Goal: Transaction & Acquisition: Purchase product/service

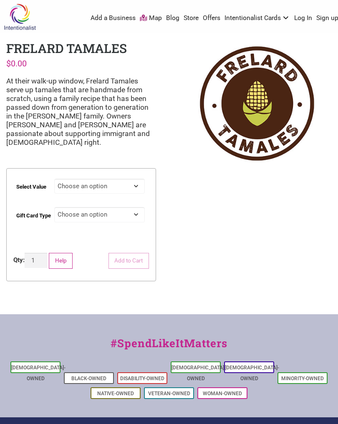
click at [141, 178] on select "Choose an option $25 $50 $100 $200 $500" at bounding box center [99, 185] width 91 height 15
select select "$25"
click at [142, 207] on select "Choose an option Physical" at bounding box center [99, 214] width 91 height 15
select select "Physical"
select select "$25"
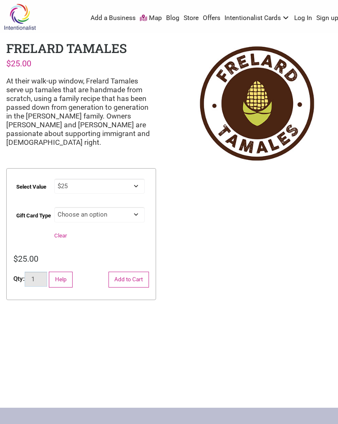
click at [40, 271] on input "1" at bounding box center [36, 278] width 23 height 15
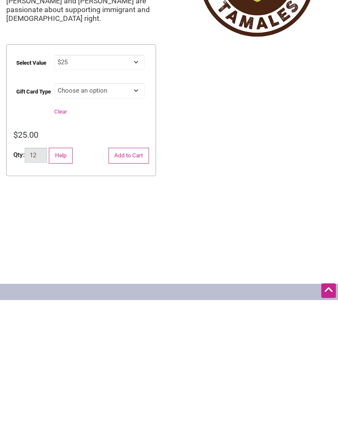
type input "1"
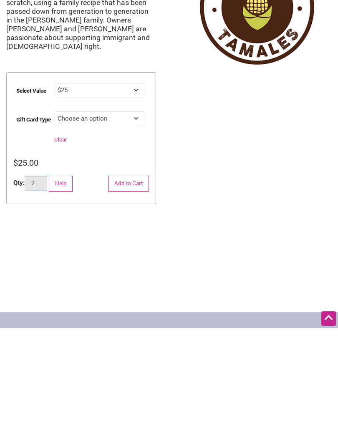
type input "2"
click at [136, 271] on button "Add to Cart" at bounding box center [128, 279] width 40 height 16
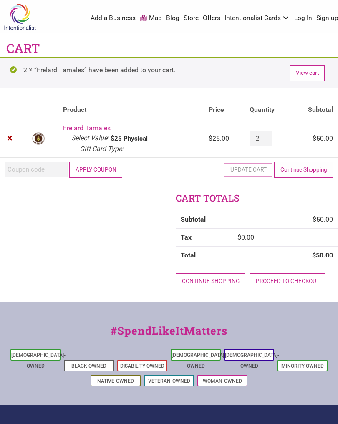
click at [105, 168] on button "Apply coupon" at bounding box center [95, 169] width 53 height 16
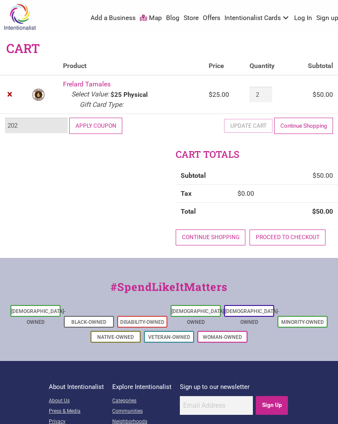
type input "2025"
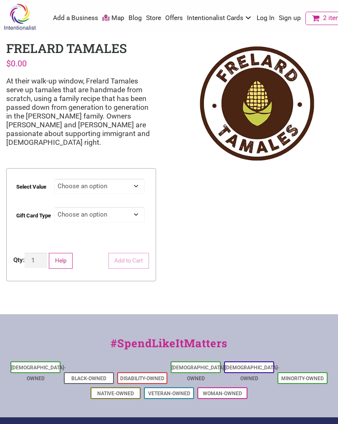
click at [143, 178] on select "Choose an option $25 $50 $100 $200 $500" at bounding box center [99, 185] width 91 height 15
select select "$25"
click at [140, 207] on select "Choose an option Physical" at bounding box center [99, 214] width 91 height 15
select select "Physical"
select select "$25"
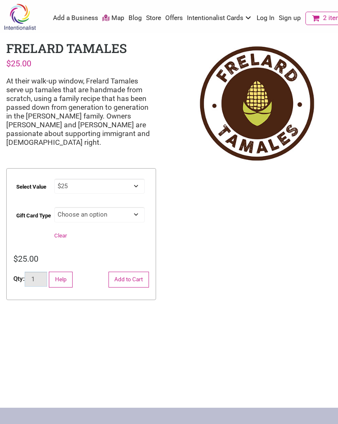
click at [40, 272] on input "1" at bounding box center [36, 278] width 23 height 15
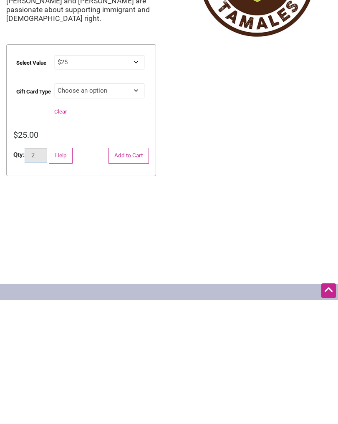
type input "2"
click at [133, 271] on button "Add to Cart" at bounding box center [128, 279] width 40 height 16
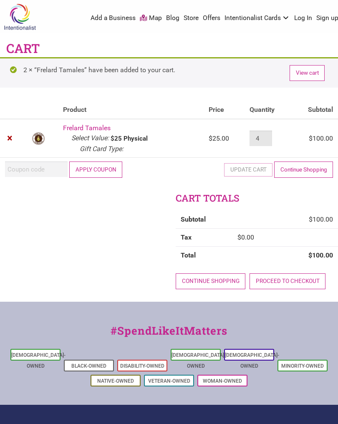
click at [261, 136] on input "4" at bounding box center [260, 138] width 23 height 15
type input "2"
click at [50, 165] on input "Coupon:" at bounding box center [36, 168] width 63 height 15
type input "2025JUNTOS"
click at [107, 168] on button "Apply coupon" at bounding box center [95, 169] width 53 height 16
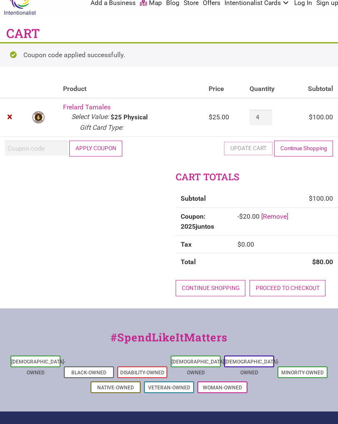
scroll to position [15, 0]
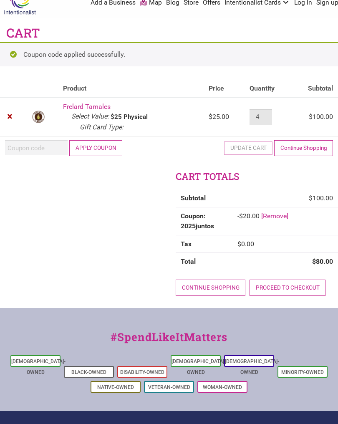
click at [265, 116] on input "4" at bounding box center [260, 116] width 23 height 15
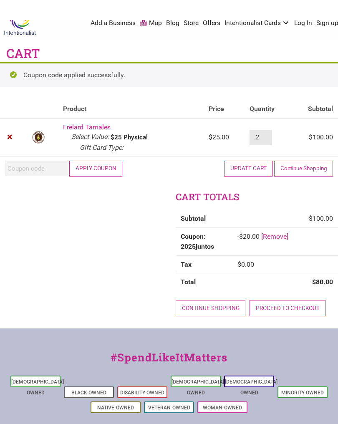
scroll to position [0, 0]
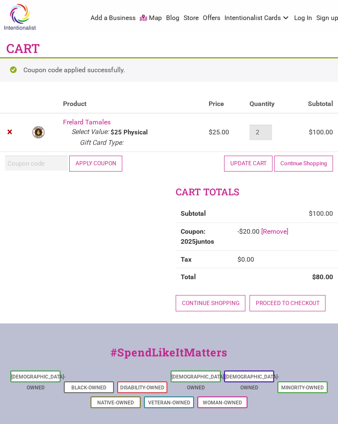
type input "2"
click at [13, 127] on link "×" at bounding box center [10, 132] width 10 height 10
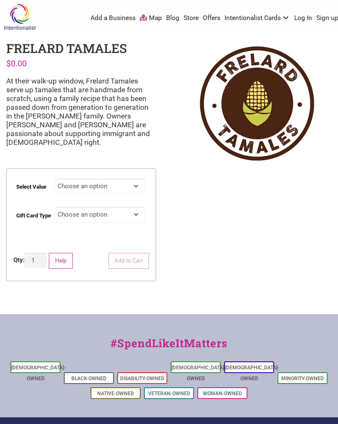
click at [141, 181] on select "Choose an option $25 $50 $100 $200 $500" at bounding box center [99, 185] width 91 height 15
select select "$25"
click at [141, 209] on select "Choose an option Physical" at bounding box center [99, 214] width 91 height 15
select select "Physical"
select select "$25"
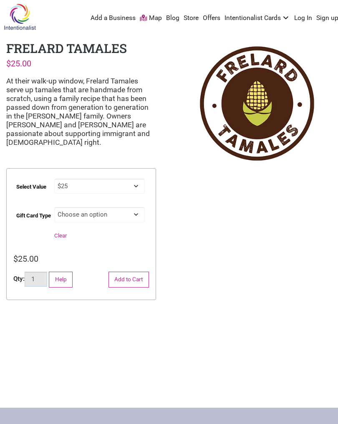
click at [41, 271] on input "1" at bounding box center [36, 278] width 23 height 15
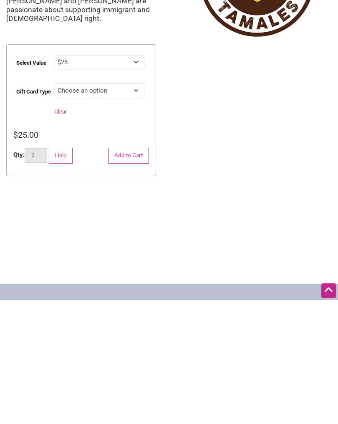
type input "2"
click at [138, 271] on button "Add to Cart" at bounding box center [128, 279] width 40 height 16
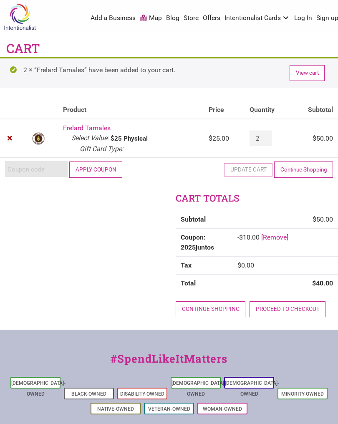
click at [49, 167] on input "Coupon:" at bounding box center [36, 168] width 63 height 15
type input "2025JUNTOS"
click at [115, 171] on button "Apply coupon" at bounding box center [95, 169] width 53 height 16
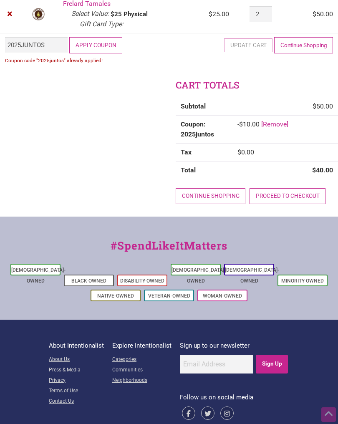
scroll to position [89, 0]
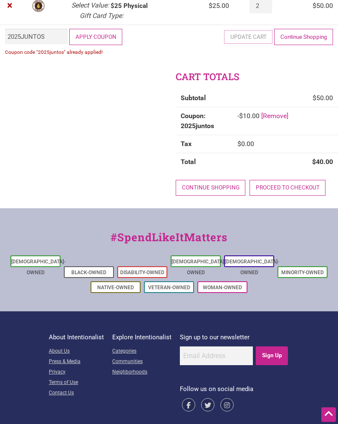
click at [298, 186] on link "Proceed to checkout" at bounding box center [287, 188] width 76 height 16
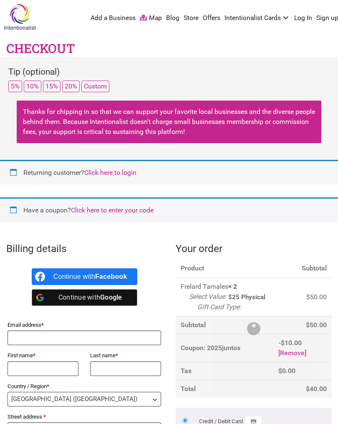
select select "WA"
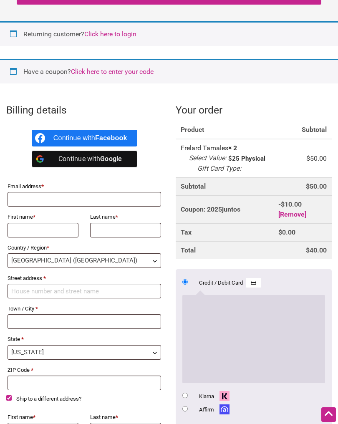
scroll to position [138, 0]
click at [103, 199] on input "Email address *" at bounding box center [84, 199] width 153 height 15
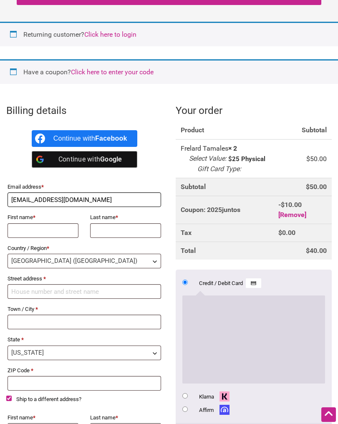
type input "[EMAIL_ADDRESS][DOMAIN_NAME]"
click at [68, 234] on input "First name *" at bounding box center [43, 230] width 71 height 15
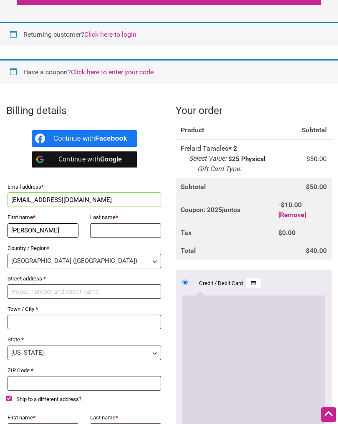
type input "Janet"
click at [142, 231] on input "Last name *" at bounding box center [125, 230] width 71 height 15
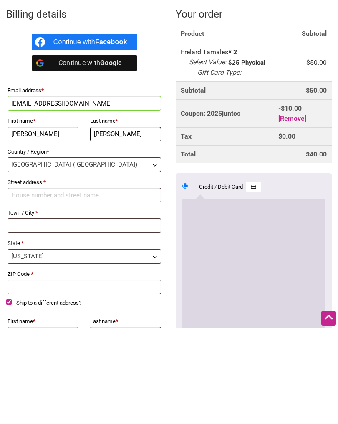
type input "Hodgin"
click at [137, 284] on input "Street address *" at bounding box center [84, 291] width 153 height 15
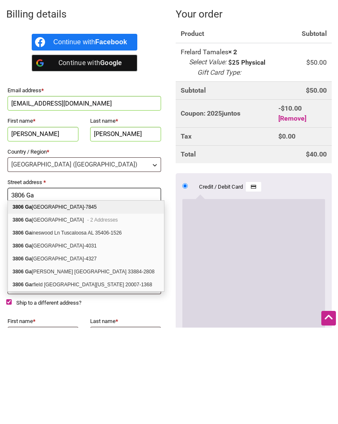
type input "3806 Ga"
click at [126, 297] on div "3806 Ga la Loop Bellingham WA 98226-7845" at bounding box center [86, 303] width 156 height 13
select select "US"
type input "[GEOGRAPHIC_DATA]"
type input "Bellingham"
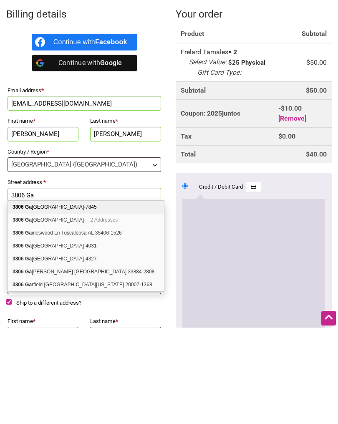
type input "98226-7845"
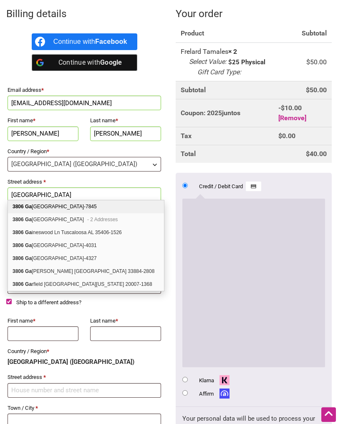
select select "WA"
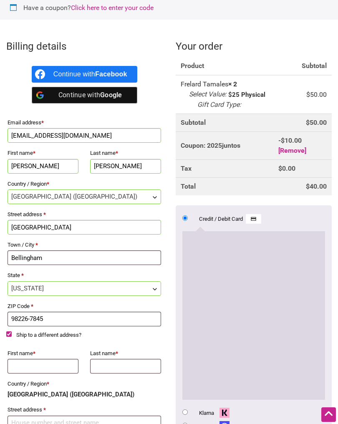
scroll to position [201, 0]
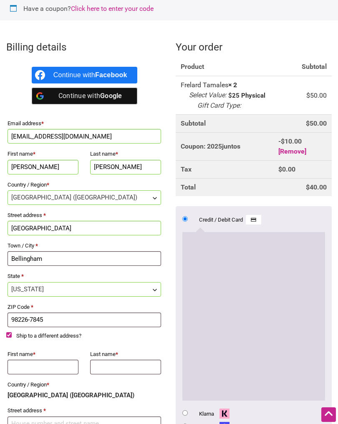
click at [18, 336] on label "Ship to a different address?" at bounding box center [84, 337] width 156 height 13
click at [12, 336] on input "Ship to a different address?" at bounding box center [8, 334] width 5 height 5
checkbox input "false"
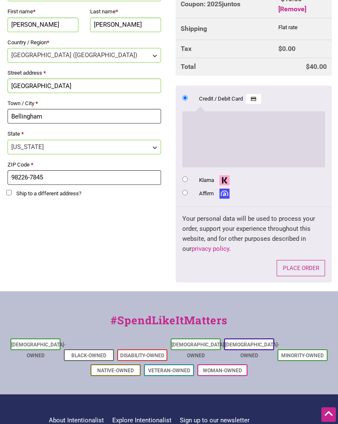
scroll to position [400, 0]
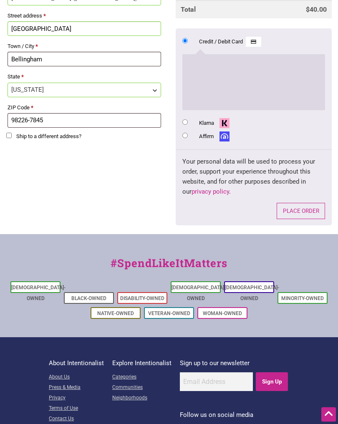
click at [300, 219] on button "Place order" at bounding box center [301, 211] width 48 height 16
